Goal: Use online tool/utility: Utilize a website feature to perform a specific function

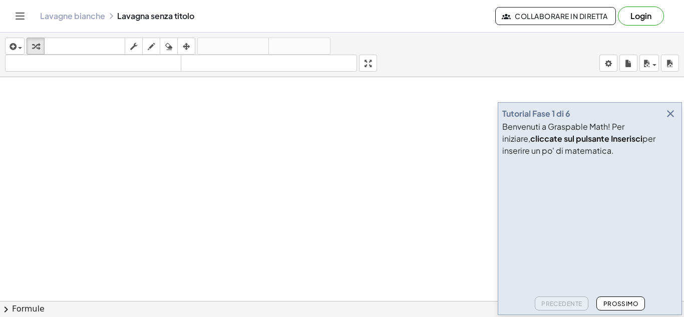
click at [670, 109] on icon "button" at bounding box center [671, 114] width 12 height 12
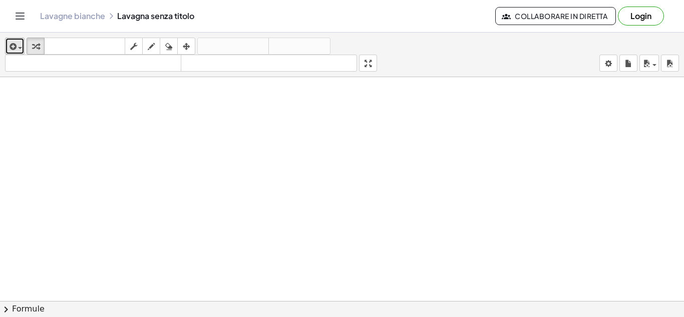
click at [20, 42] on div "button" at bounding box center [15, 46] width 15 height 12
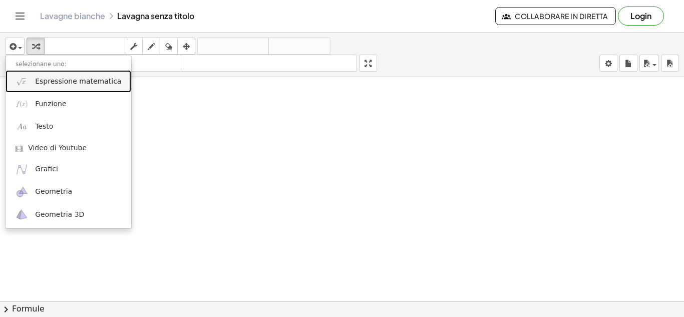
click at [69, 87] on link "Espressione matematica" at bounding box center [69, 81] width 126 height 23
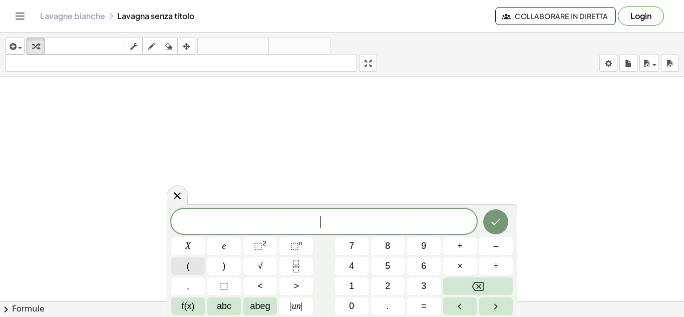
click at [183, 262] on button "(" at bounding box center [188, 267] width 34 height 18
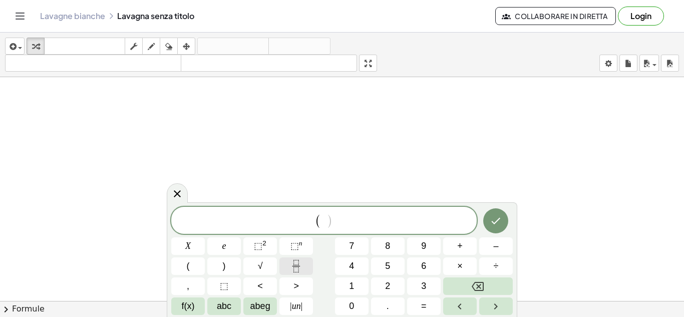
click at [287, 271] on button "Frazione" at bounding box center [297, 267] width 34 height 18
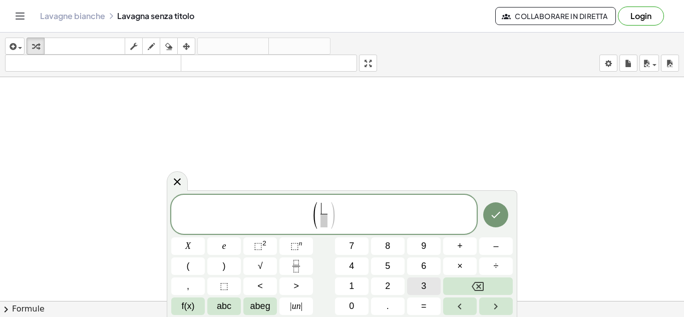
click at [415, 282] on button "3" at bounding box center [424, 287] width 34 height 18
click at [389, 266] on font "5" at bounding box center [387, 266] width 5 height 10
click at [481, 281] on icon "Backspace" at bounding box center [478, 287] width 12 height 12
click at [493, 305] on icon "Freccia destra" at bounding box center [496, 307] width 12 height 12
click at [404, 268] on button "5" at bounding box center [388, 267] width 34 height 18
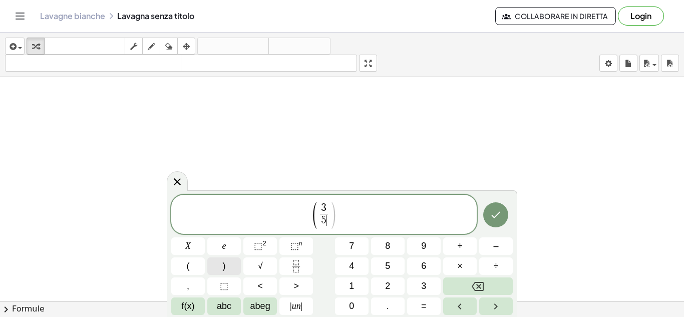
click at [240, 270] on button ")" at bounding box center [224, 267] width 34 height 18
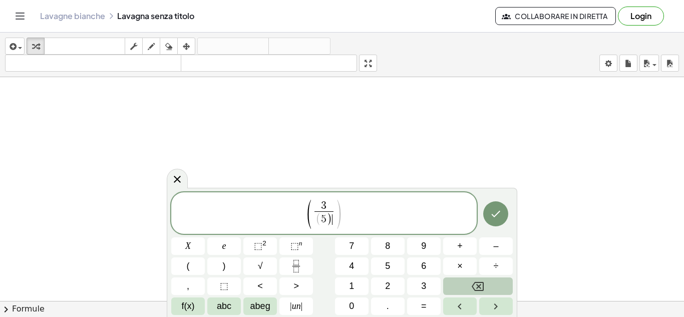
click at [499, 286] on button "Backspace" at bounding box center [478, 287] width 70 height 18
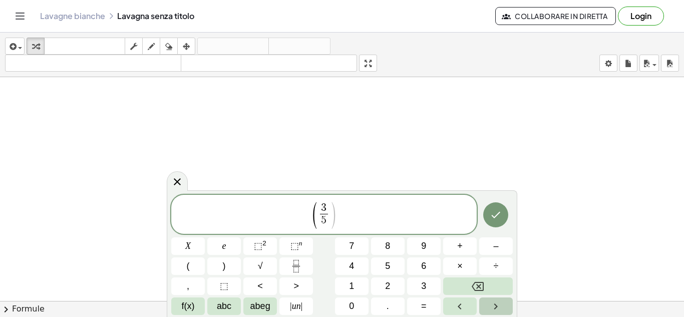
click at [486, 307] on button "Freccia destra" at bounding box center [497, 307] width 34 height 18
click at [218, 267] on button ")" at bounding box center [224, 267] width 34 height 18
click at [265, 249] on span "⬚ 2" at bounding box center [260, 247] width 13 height 14
click at [500, 221] on button "Fatto" at bounding box center [496, 214] width 25 height 25
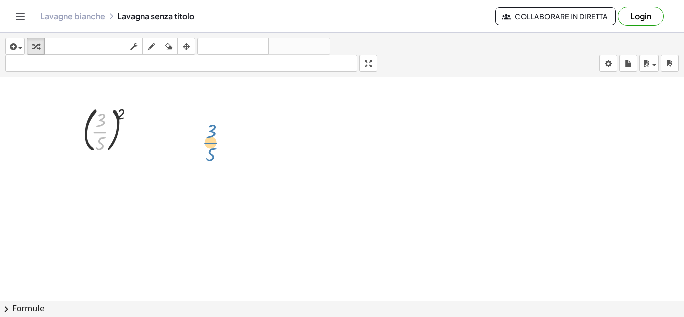
drag, startPoint x: 107, startPoint y: 135, endPoint x: 227, endPoint y: 148, distance: 120.9
drag, startPoint x: 134, startPoint y: 125, endPoint x: 140, endPoint y: 132, distance: 9.2
click at [140, 132] on div at bounding box center [136, 130] width 11 height 11
drag, startPoint x: 140, startPoint y: 132, endPoint x: 271, endPoint y: 146, distance: 131.1
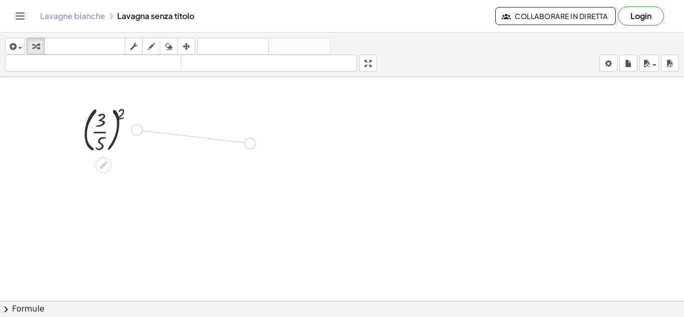
click at [108, 158] on div at bounding box center [108, 164] width 8 height 19
click at [109, 162] on icon at bounding box center [103, 165] width 11 height 11
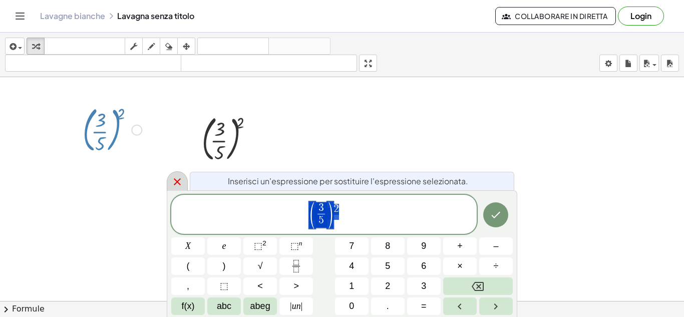
click at [181, 178] on icon at bounding box center [177, 182] width 12 height 12
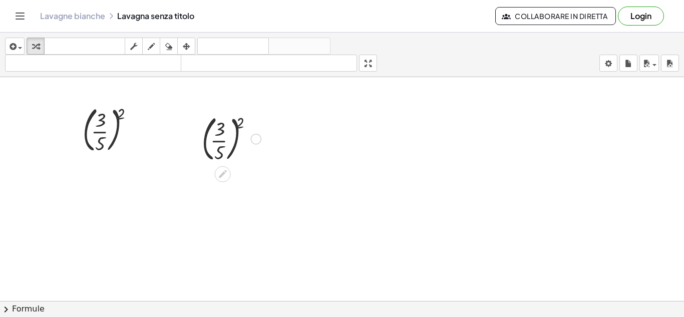
click at [240, 121] on div at bounding box center [231, 138] width 69 height 54
click at [218, 125] on div at bounding box center [231, 138] width 69 height 54
click at [217, 139] on div at bounding box center [231, 138] width 69 height 54
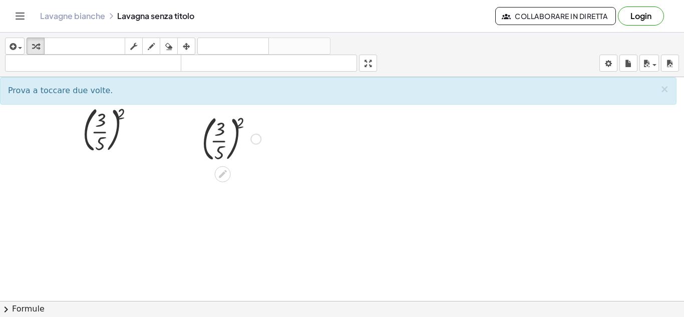
click at [215, 144] on div at bounding box center [231, 138] width 69 height 54
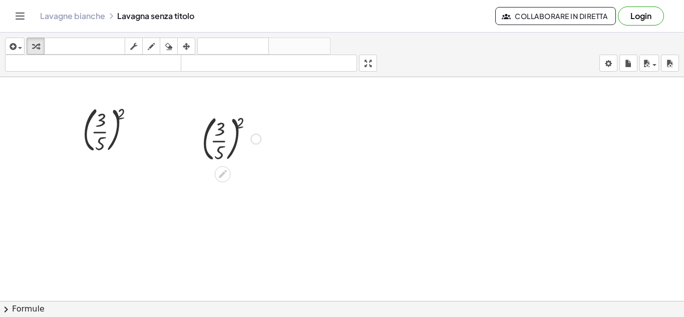
click at [215, 144] on div at bounding box center [231, 138] width 69 height 54
click at [233, 178] on div at bounding box center [231, 181] width 69 height 33
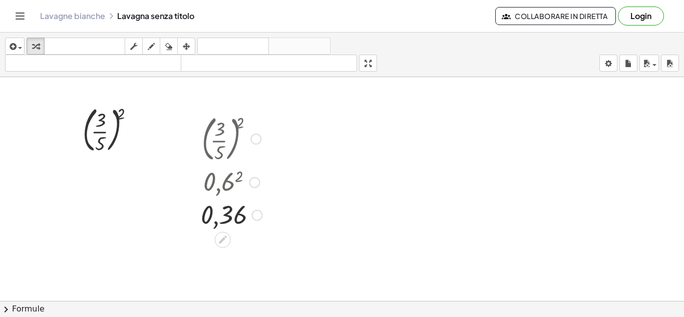
click at [228, 212] on div at bounding box center [232, 214] width 72 height 33
click at [104, 123] on div at bounding box center [112, 129] width 69 height 54
click at [103, 122] on div at bounding box center [112, 129] width 69 height 54
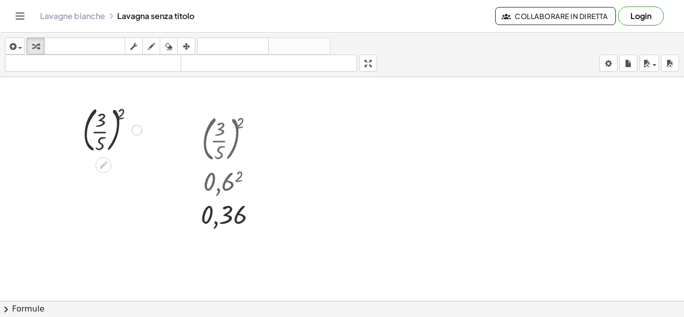
click at [119, 111] on div at bounding box center [112, 129] width 69 height 54
click at [16, 44] on icon "button" at bounding box center [12, 47] width 9 height 12
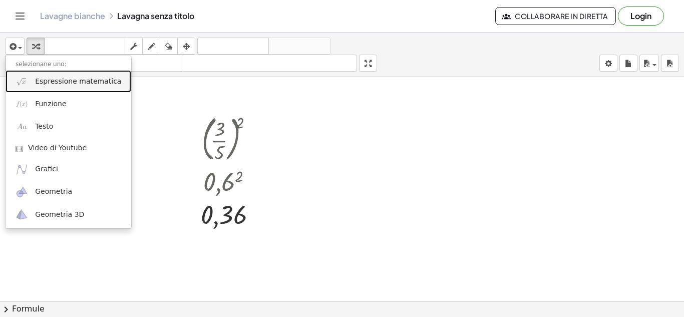
click at [71, 89] on link "Espressione matematica" at bounding box center [69, 81] width 126 height 23
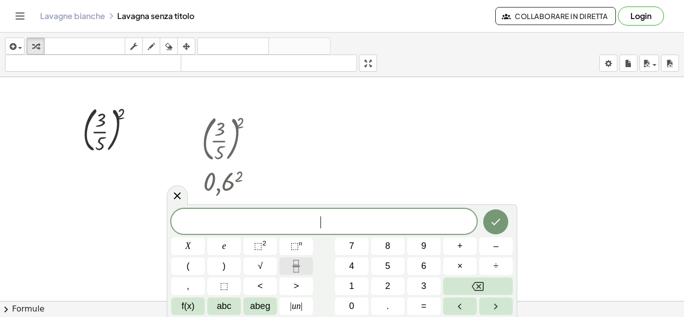
click at [291, 265] on icon "Frazione" at bounding box center [296, 266] width 13 height 13
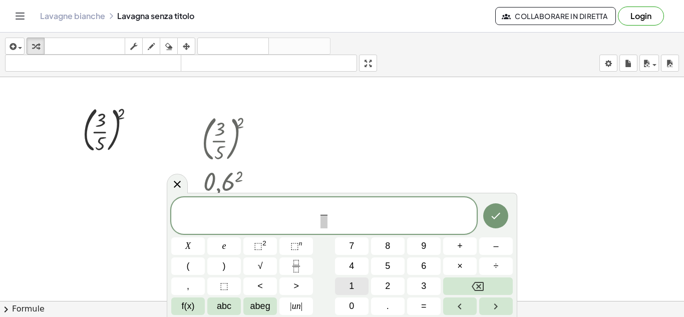
click at [346, 288] on button "1" at bounding box center [352, 287] width 34 height 18
click at [495, 308] on icon "Freccia destra" at bounding box center [496, 307] width 12 height 12
click at [394, 249] on button "8" at bounding box center [388, 246] width 34 height 18
click at [429, 301] on button "=" at bounding box center [424, 307] width 34 height 18
click at [484, 292] on icon "Backspace" at bounding box center [478, 287] width 12 height 12
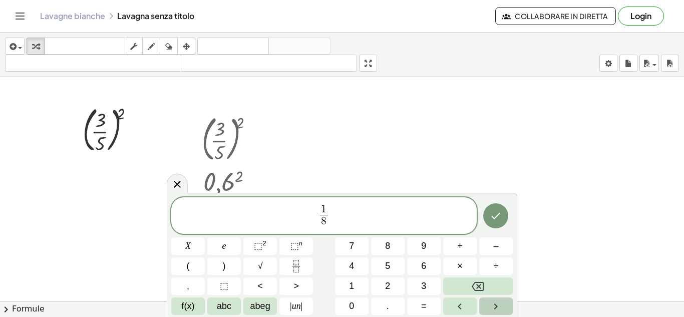
click at [493, 304] on icon "Freccia destra" at bounding box center [496, 307] width 12 height 12
click at [424, 298] on button "=" at bounding box center [424, 307] width 34 height 18
click at [487, 217] on button "Fatto" at bounding box center [496, 215] width 25 height 25
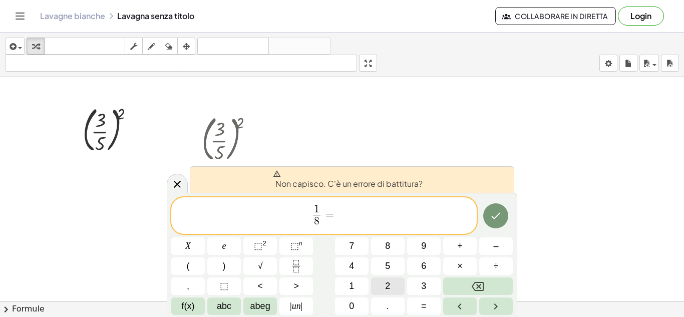
click at [391, 285] on button "2" at bounding box center [388, 287] width 34 height 18
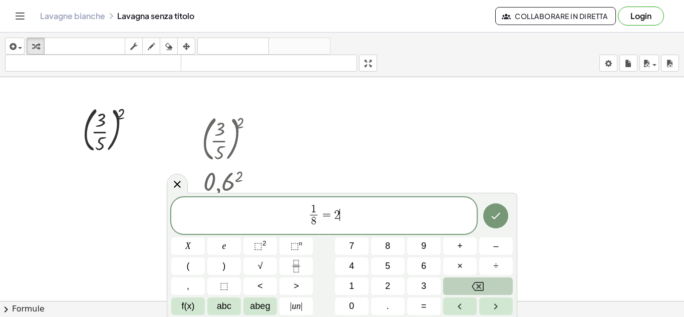
click at [476, 285] on icon "Backspace" at bounding box center [478, 287] width 12 height 12
click at [288, 260] on button "Frazione" at bounding box center [297, 267] width 34 height 18
click at [380, 287] on button "2" at bounding box center [388, 287] width 34 height 18
click at [480, 301] on button "Freccia destra" at bounding box center [497, 307] width 34 height 18
click at [343, 266] on button "4" at bounding box center [352, 267] width 34 height 18
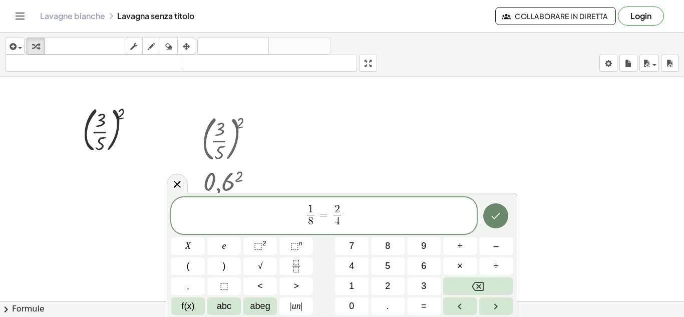
click at [504, 223] on button "Fatto" at bounding box center [496, 215] width 25 height 25
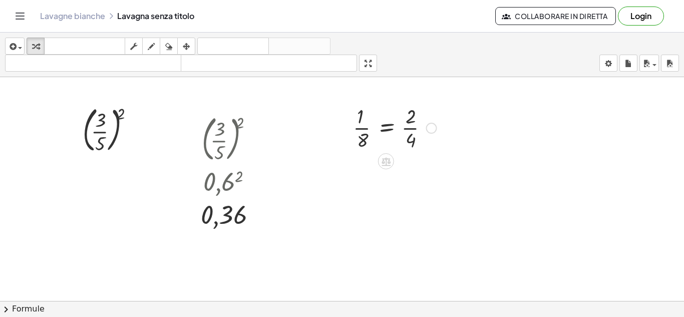
click at [410, 131] on div at bounding box center [395, 127] width 94 height 50
click at [363, 175] on div at bounding box center [395, 177] width 94 height 50
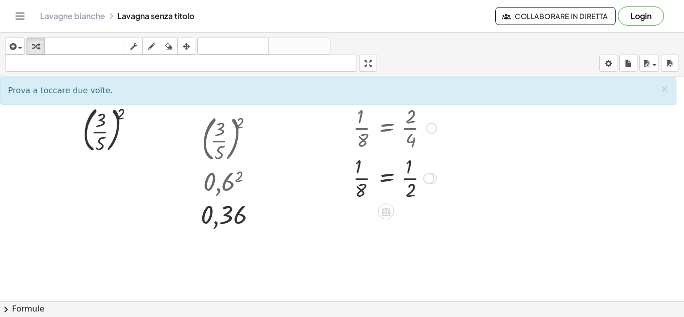
click at [363, 177] on div at bounding box center [395, 177] width 94 height 50
click at [389, 180] on div at bounding box center [395, 177] width 94 height 50
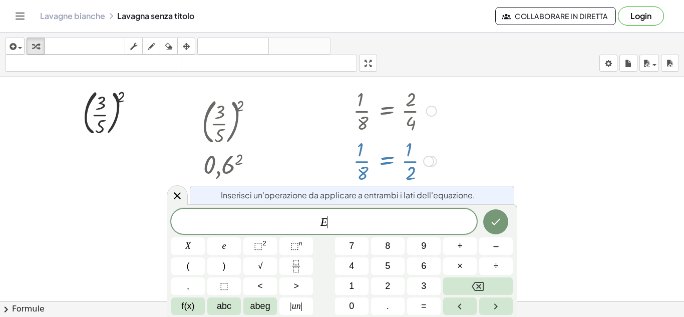
scroll to position [18, 0]
click at [177, 190] on icon at bounding box center [177, 196] width 12 height 12
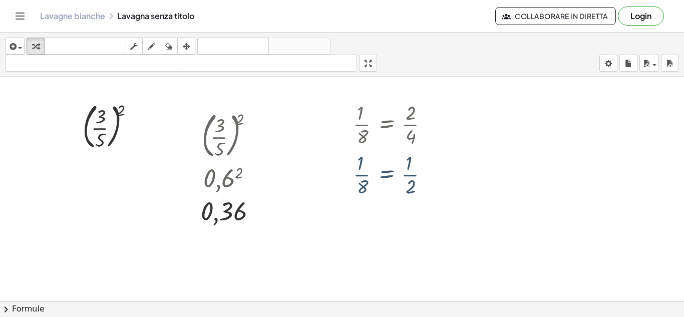
scroll to position [0, 0]
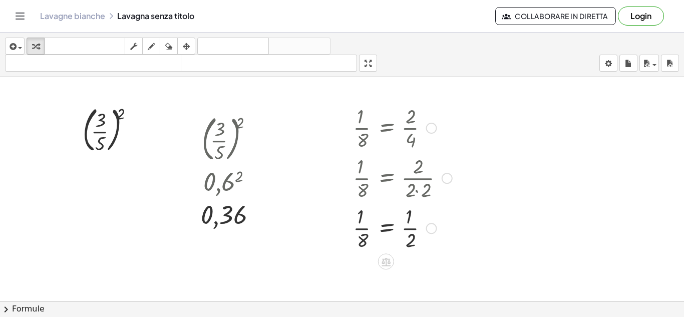
drag, startPoint x: 427, startPoint y: 180, endPoint x: 428, endPoint y: 274, distance: 93.7
click at [406, 224] on div at bounding box center [402, 227] width 109 height 50
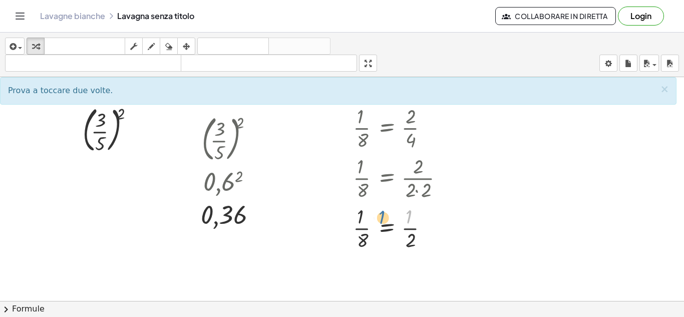
drag, startPoint x: 409, startPoint y: 211, endPoint x: 356, endPoint y: 212, distance: 52.6
click at [364, 212] on div at bounding box center [402, 227] width 109 height 50
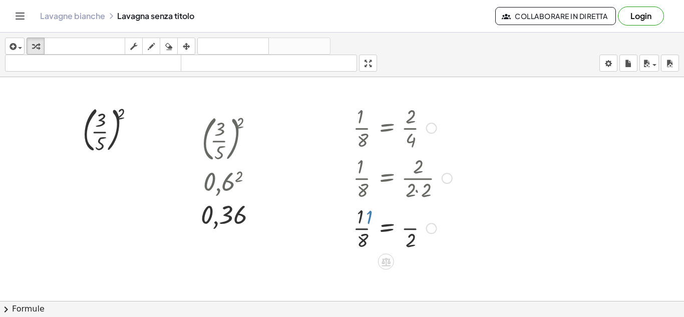
drag, startPoint x: 356, startPoint y: 212, endPoint x: 332, endPoint y: 213, distance: 24.6
drag, startPoint x: 361, startPoint y: 232, endPoint x: 422, endPoint y: 246, distance: 62.6
click at [422, 246] on div at bounding box center [402, 227] width 109 height 50
click at [434, 229] on div at bounding box center [394, 227] width 173 height 50
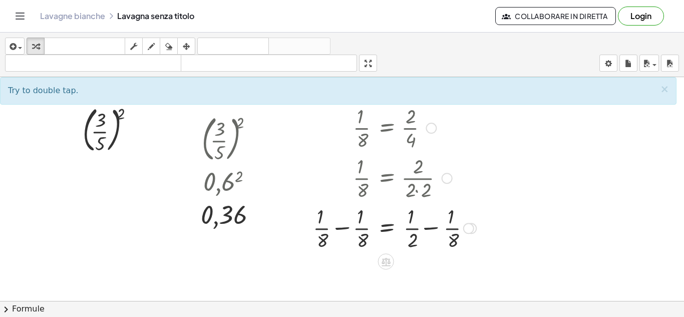
click at [434, 226] on div at bounding box center [394, 227] width 173 height 50
click at [348, 226] on div at bounding box center [394, 227] width 173 height 50
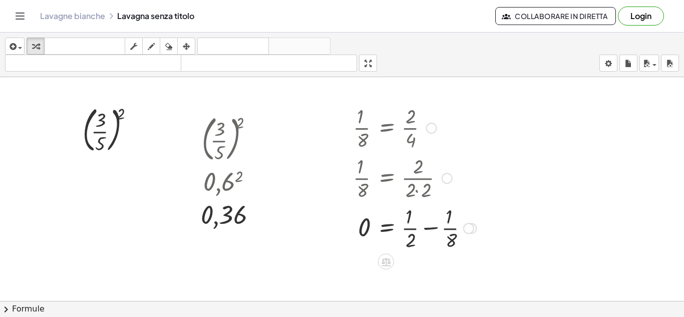
click at [436, 227] on div at bounding box center [414, 227] width 133 height 50
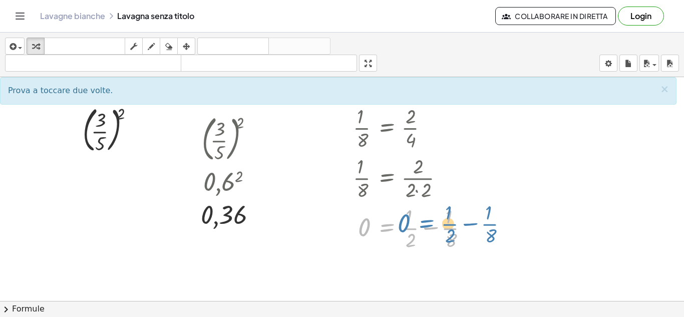
drag, startPoint x: 453, startPoint y: 222, endPoint x: 339, endPoint y: 219, distance: 114.3
click at [369, 219] on div at bounding box center [414, 227] width 133 height 50
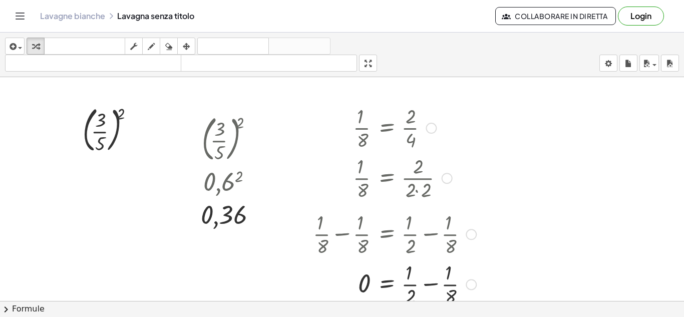
drag, startPoint x: 469, startPoint y: 226, endPoint x: 473, endPoint y: 287, distance: 60.8
click at [386, 285] on div "= · 2 · 1 + − · 1 · 8 0" at bounding box center [386, 285] width 0 height 0
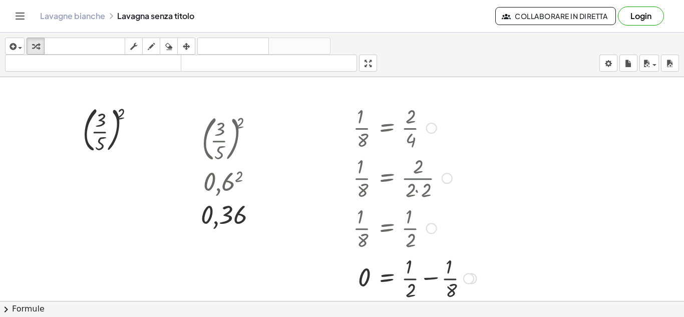
click at [412, 268] on div at bounding box center [414, 278] width 133 height 50
drag, startPoint x: 436, startPoint y: 269, endPoint x: 465, endPoint y: 269, distance: 29.1
click at [465, 269] on div at bounding box center [414, 278] width 133 height 50
drag, startPoint x: 450, startPoint y: 285, endPoint x: 402, endPoint y: 280, distance: 47.9
click at [402, 280] on div at bounding box center [414, 278] width 133 height 50
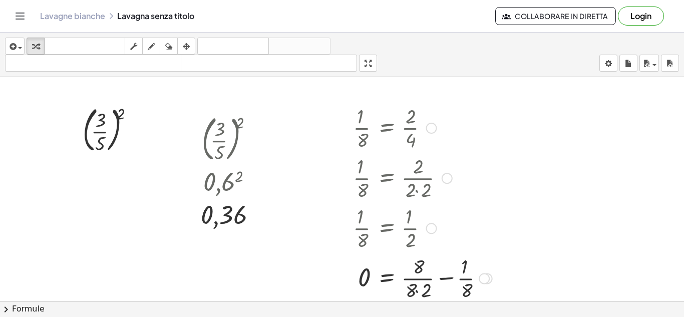
click at [417, 289] on div at bounding box center [422, 278] width 149 height 50
click at [415, 265] on div at bounding box center [419, 278] width 143 height 50
drag, startPoint x: 457, startPoint y: 279, endPoint x: 408, endPoint y: 280, distance: 49.1
click at [408, 280] on div at bounding box center [419, 278] width 143 height 50
click at [459, 274] on div at bounding box center [428, 278] width 161 height 50
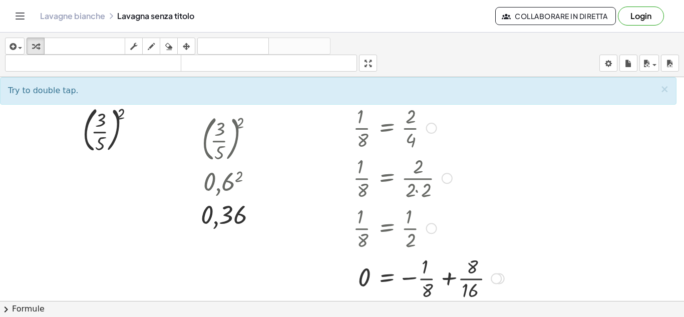
click at [448, 276] on div at bounding box center [428, 278] width 161 height 50
click at [475, 279] on div at bounding box center [428, 278] width 161 height 50
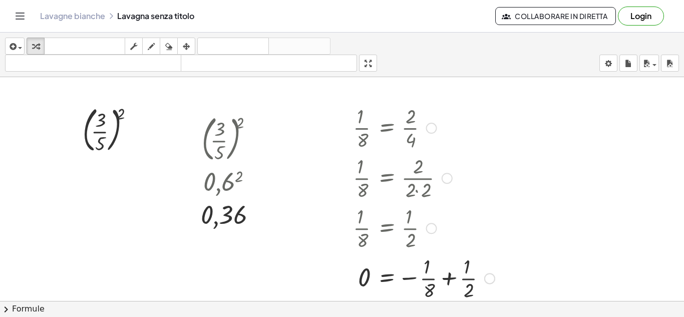
click at [441, 281] on div at bounding box center [424, 278] width 152 height 50
click at [433, 283] on div at bounding box center [424, 278] width 152 height 50
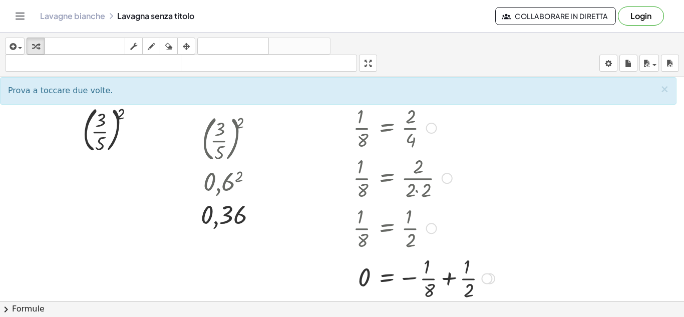
drag, startPoint x: 407, startPoint y: 278, endPoint x: 415, endPoint y: 256, distance: 23.8
click at [415, 256] on div at bounding box center [424, 278] width 152 height 50
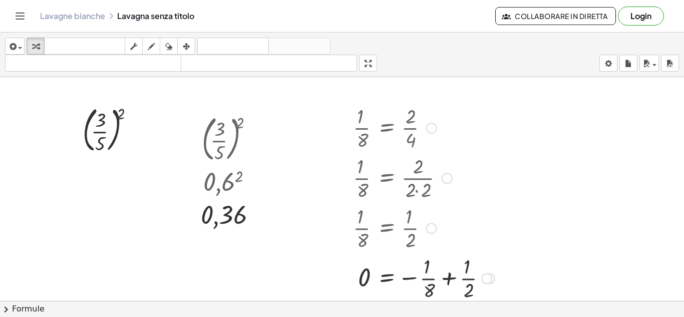
drag, startPoint x: 434, startPoint y: 125, endPoint x: 511, endPoint y: 125, distance: 77.2
drag, startPoint x: 485, startPoint y: 279, endPoint x: 531, endPoint y: 341, distance: 77.7
click at [531, 317] on html "Attività matematiche comprensibili Per iniziare Banca delle attività Lavoro ass…" at bounding box center [342, 158] width 684 height 317
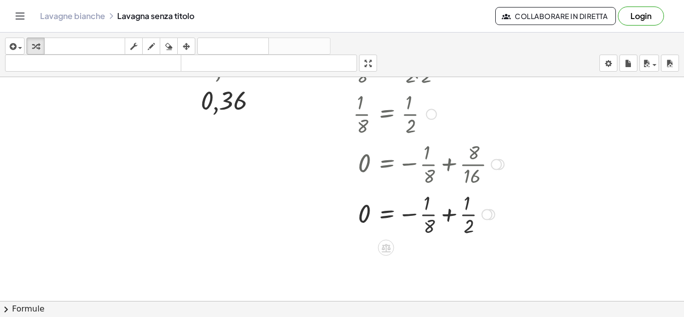
scroll to position [117, 0]
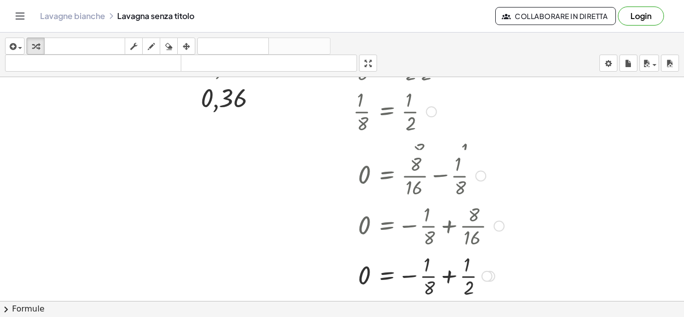
drag, startPoint x: 492, startPoint y: 160, endPoint x: 510, endPoint y: 237, distance: 78.6
click at [510, 237] on div "· 1 · 8 = · 2 · 4 · 1 · 8 = · 2 · 2 · 2 · 1 · 8 = · 1 · 2 + · 1 · 8 − · 1 · 8 =…" at bounding box center [425, 143] width 174 height 320
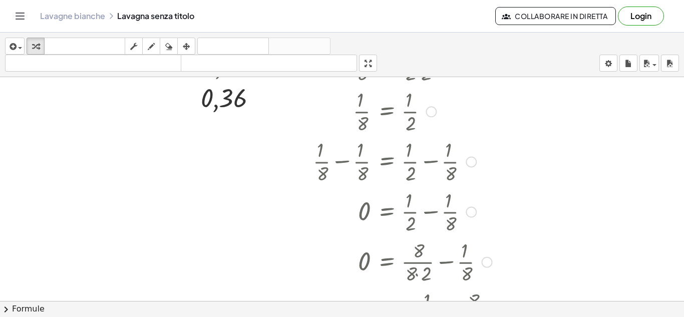
drag, startPoint x: 486, startPoint y: 182, endPoint x: 501, endPoint y: 311, distance: 129.7
click at [501, 311] on div "inserire selezionane uno: Espressione matematica Funzione Testo Video di Youtub…" at bounding box center [342, 175] width 684 height 285
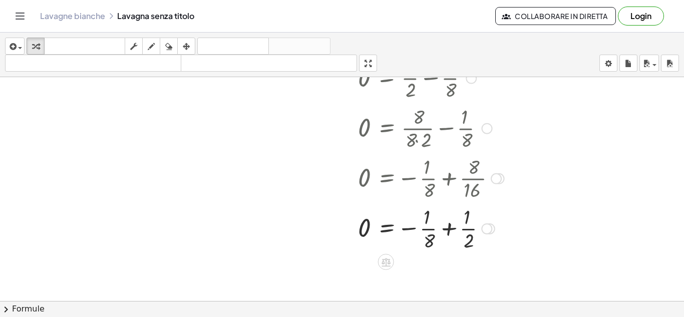
scroll to position [267, 0]
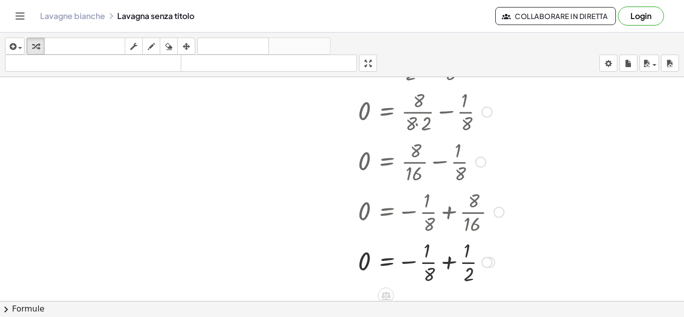
drag, startPoint x: 498, startPoint y: 167, endPoint x: 505, endPoint y: 309, distance: 142.5
click at [505, 309] on div "inserire selezionane uno: Espressione matematica Funzione Testo Video di Youtub…" at bounding box center [342, 175] width 684 height 285
drag, startPoint x: 486, startPoint y: 266, endPoint x: 504, endPoint y: 341, distance: 77.3
click at [504, 317] on html "Attività matematiche comprensibili Per iniziare Banca delle attività Lavoro ass…" at bounding box center [342, 158] width 684 height 317
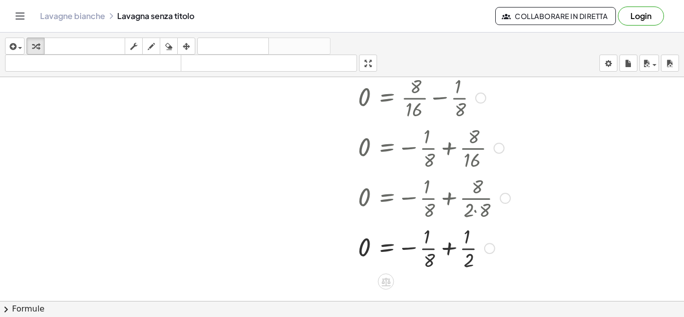
scroll to position [336, 0]
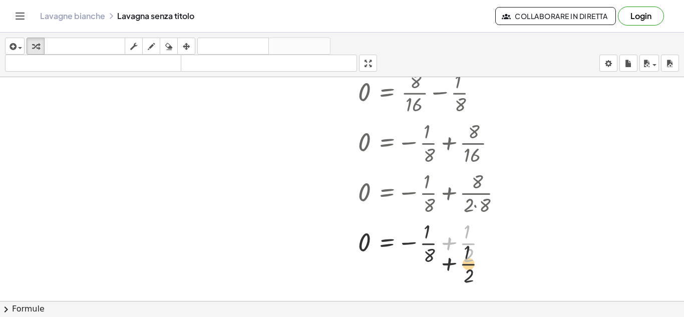
drag, startPoint x: 487, startPoint y: 238, endPoint x: 488, endPoint y: 287, distance: 48.6
click at [488, 287] on div "( · 3 · 5 ) 2 ( · 3 · 5 ) 2 0,6 2 0,36 · 1 · 8 = · 2 · 4 · 1 · 8 = · 2 · 2 · 2 …" at bounding box center [342, 77] width 684 height 672
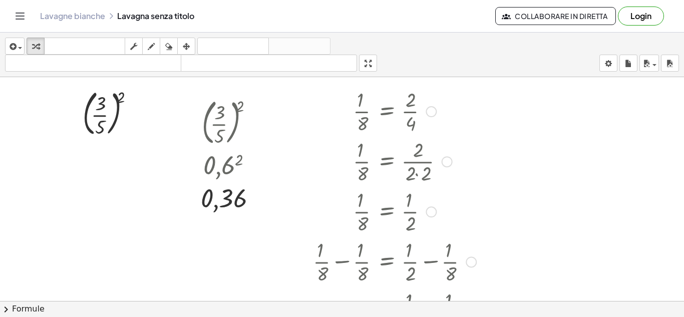
scroll to position [0, 0]
